Goal: Task Accomplishment & Management: Manage account settings

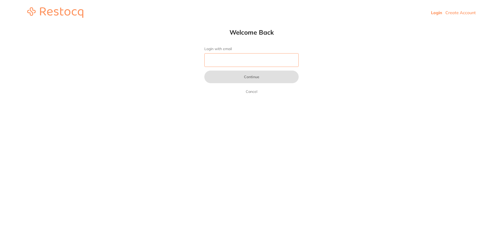
click at [271, 59] on input "Login with email" at bounding box center [251, 60] width 94 height 14
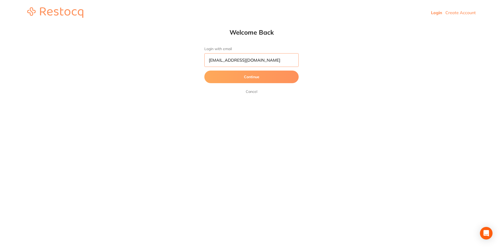
type input "[EMAIL_ADDRESS][DOMAIN_NAME]"
click at [204, 70] on button "Continue" at bounding box center [251, 76] width 94 height 13
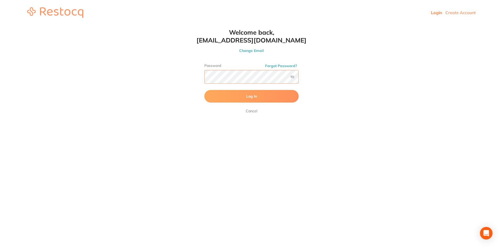
click at [204, 90] on button "Log In" at bounding box center [251, 96] width 94 height 13
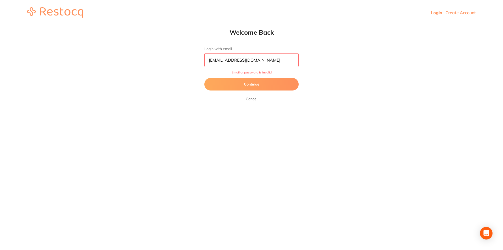
click at [279, 85] on button "Continue" at bounding box center [251, 84] width 94 height 13
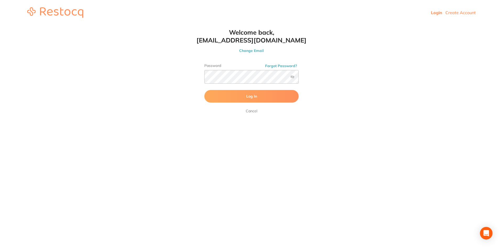
click at [247, 94] on span "Log In" at bounding box center [251, 96] width 11 height 5
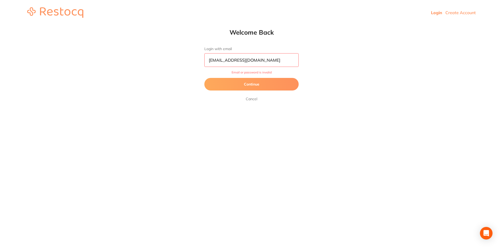
click at [262, 85] on button "Continue" at bounding box center [251, 84] width 94 height 13
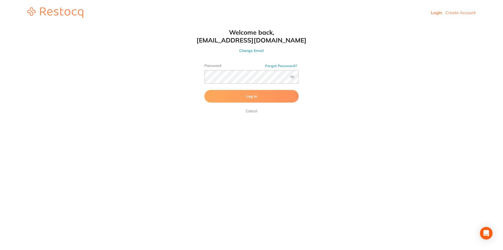
click at [291, 75] on label at bounding box center [292, 77] width 4 height 4
click at [299, 78] on input "checkbox" at bounding box center [299, 78] width 0 height 0
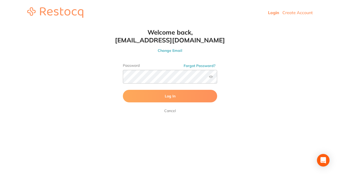
click at [79, 25] on html "Login Create Account Welcome Back Login with email [PERSON_NAME][EMAIL_ADDRESS]…" at bounding box center [170, 12] width 340 height 25
